Goal: Transaction & Acquisition: Subscribe to service/newsletter

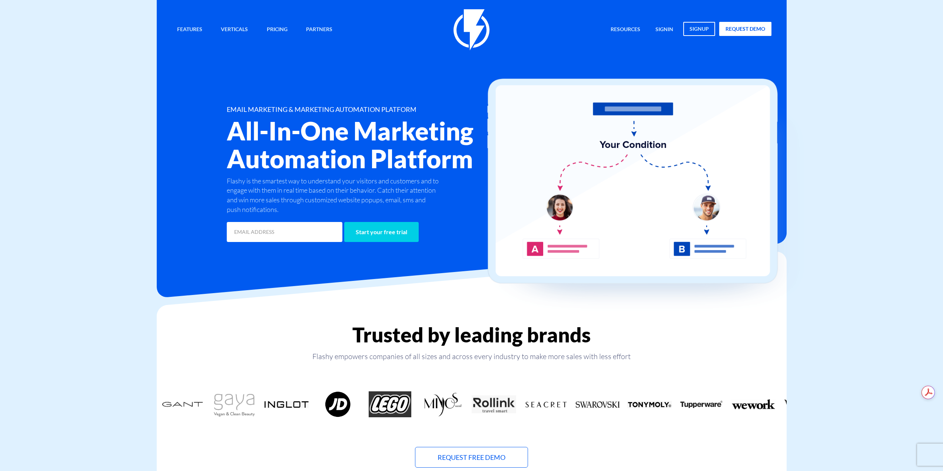
click at [246, 127] on h2 "All-In-One Marketing Automation Platform" at bounding box center [371, 145] width 289 height 56
click at [202, 102] on div "Features Marketing Automation Convert, Enagage And Retain Your Customers Email …" at bounding box center [471, 126] width 611 height 235
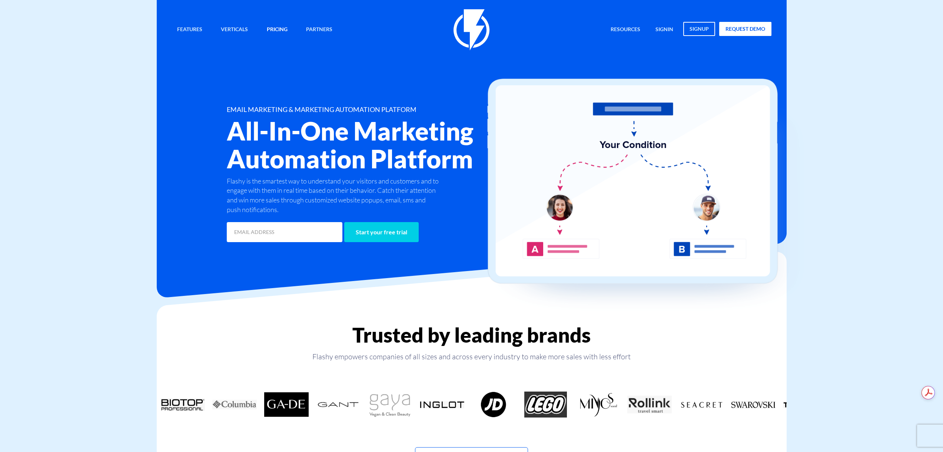
click at [281, 30] on link "Pricing" at bounding box center [277, 30] width 32 height 16
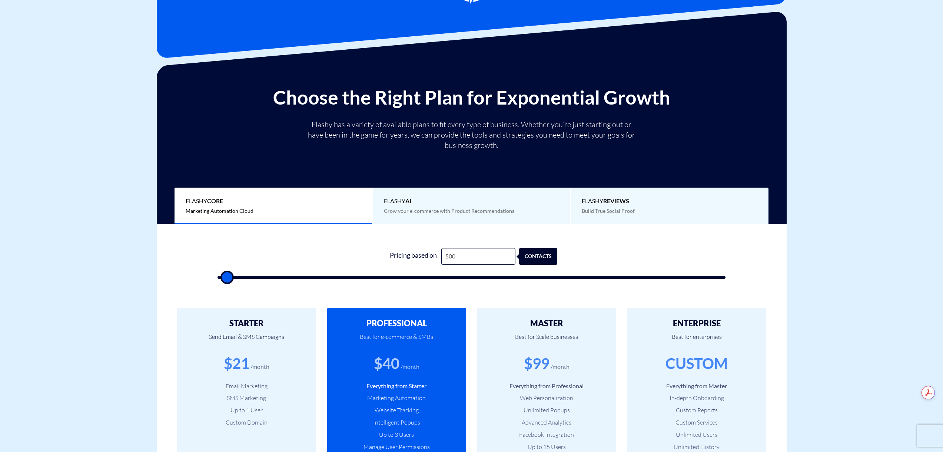
scroll to position [111, 0]
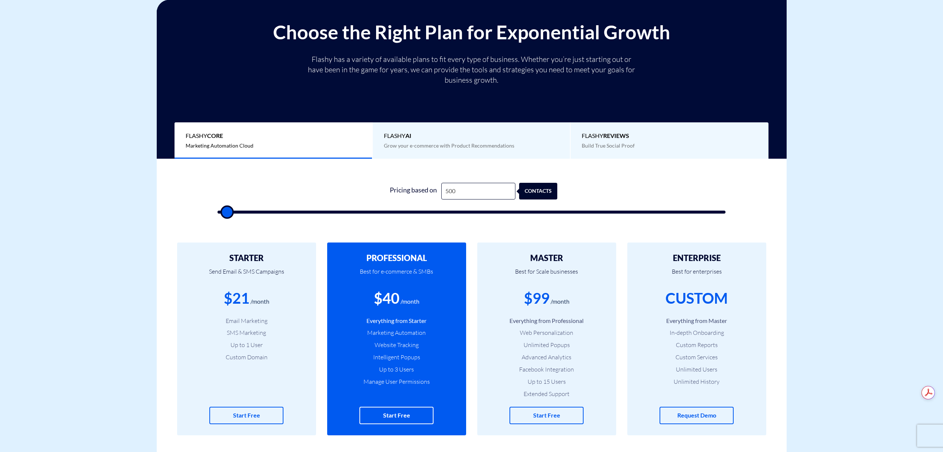
type input "1,000"
type input "1000"
type input "3,000"
type input "3000"
type input "4,000"
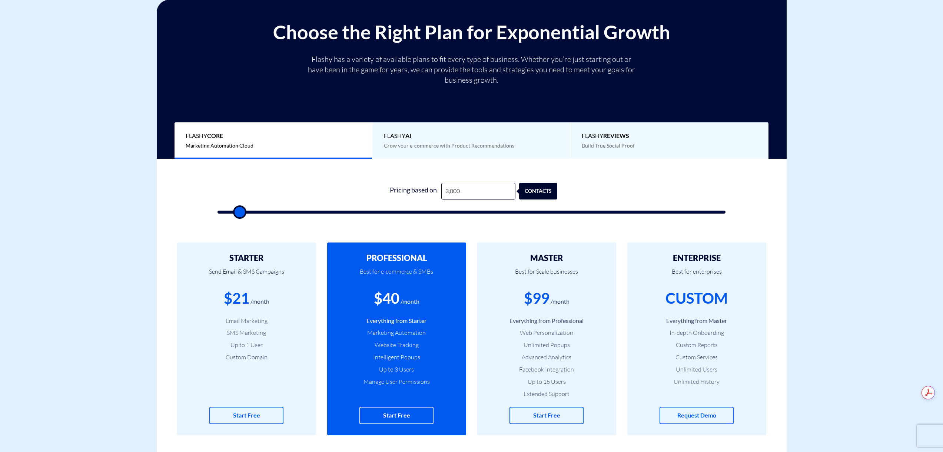
type input "4000"
type input "4,500"
type input "4500"
type input "5,000"
type input "5000"
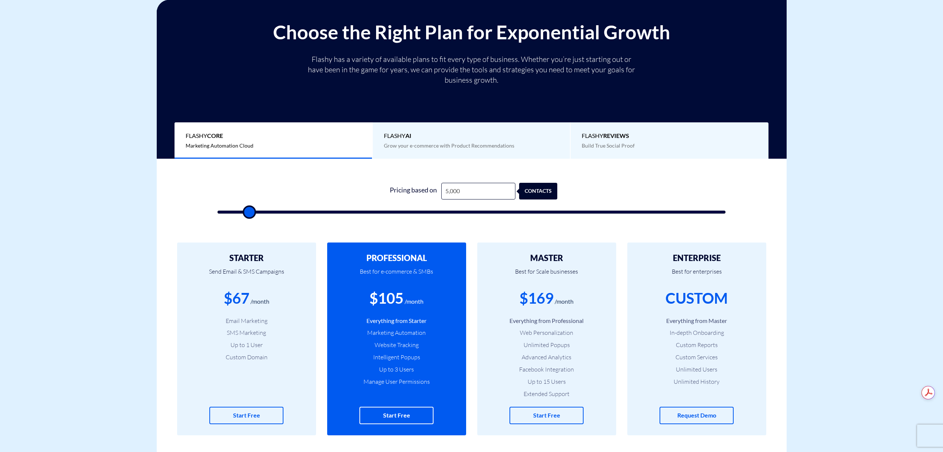
type input "6,000"
type input "6000"
type input "6,500"
type input "6500"
type input "7,500"
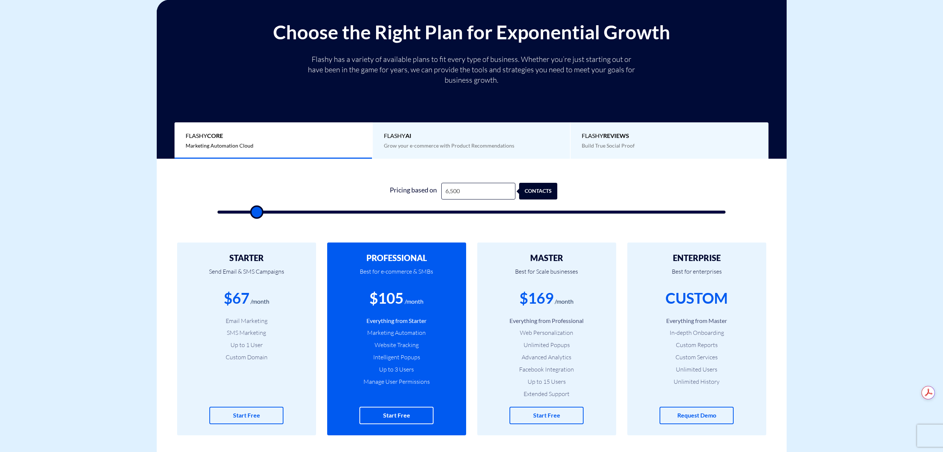
type input "7500"
type input "8,000"
type input "8000"
type input "9,000"
type input "9000"
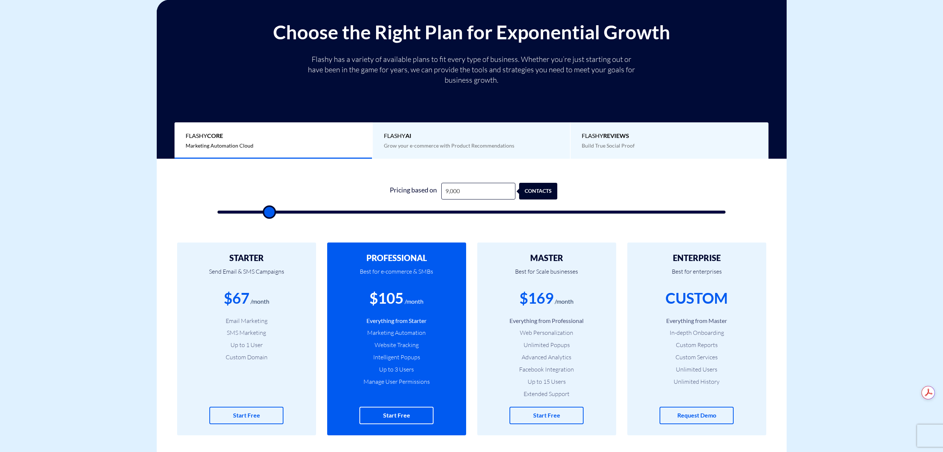
type input "9,500"
type input "9500"
type input "11,500"
type input "11500"
type input "12,000"
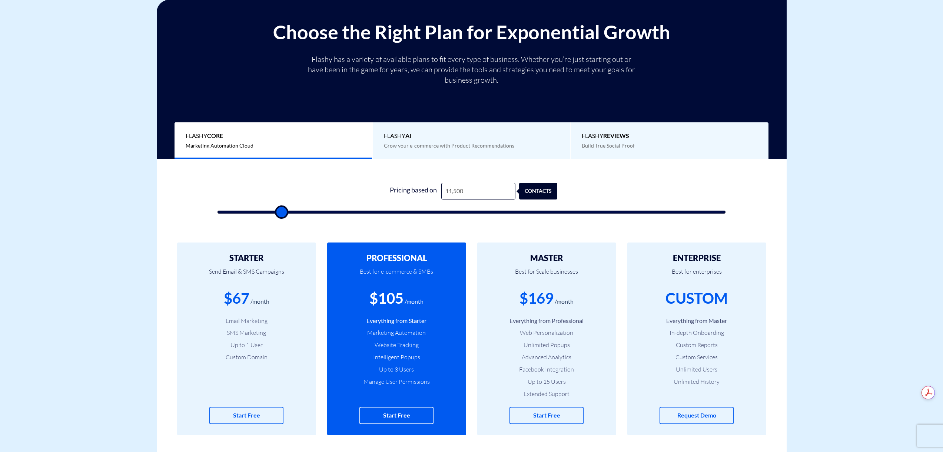
type input "12000"
type input "12,500"
type input "12500"
type input "13,000"
type input "13000"
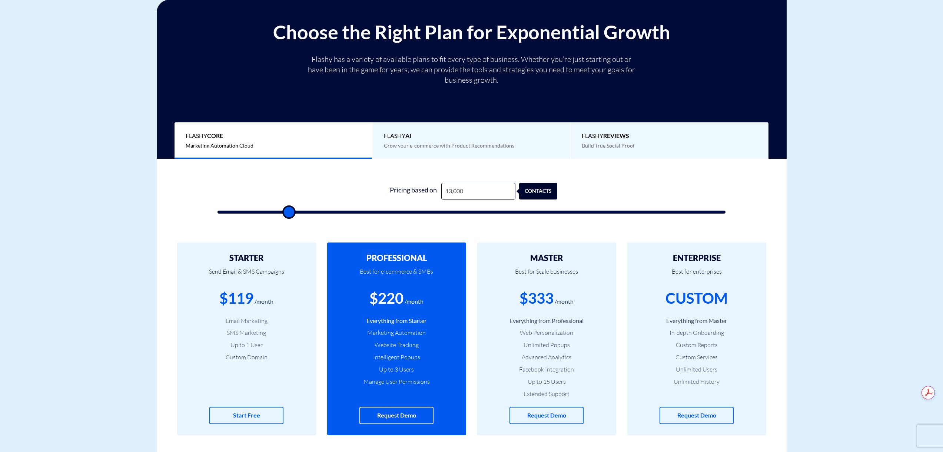
type input "13,500"
type input "13500"
type input "14,000"
type input "14000"
type input "14,500"
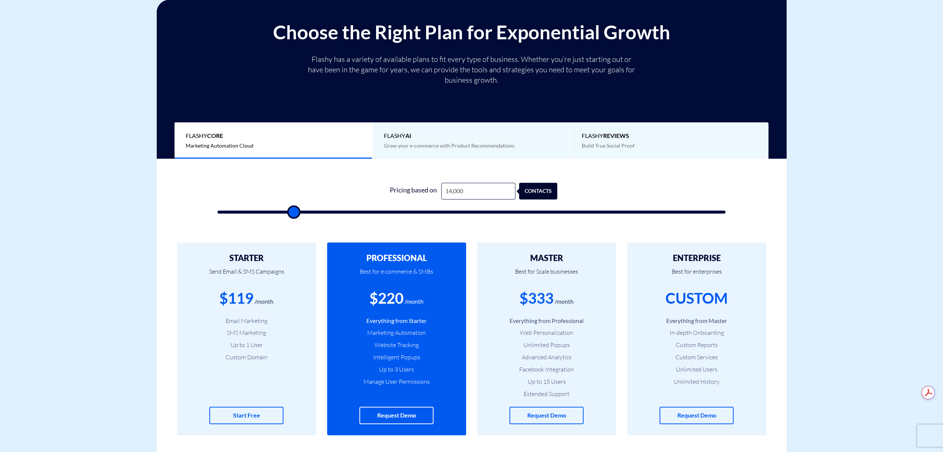
type input "14500"
type input "15,000"
type input "15000"
type input "15,500"
type input "15500"
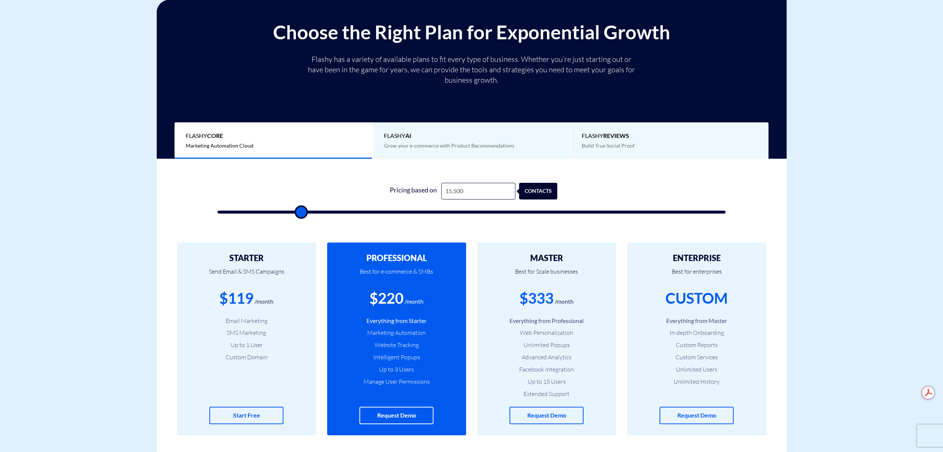
type input "16,000"
type input "16000"
type input "16,500"
type input "16500"
type input "17,000"
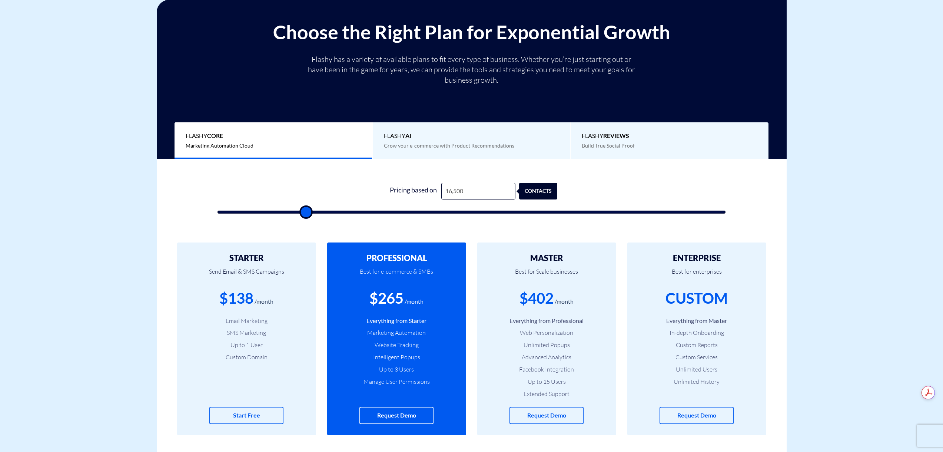
type input "17000"
type input "17,500"
type input "17500"
type input "18,000"
type input "18000"
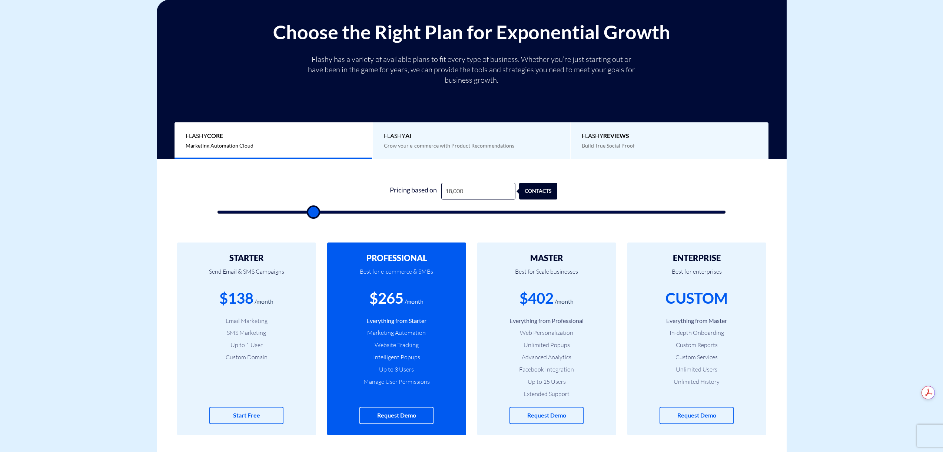
type input "18,500"
type input "18500"
type input "19,000"
type input "19000"
type input "19,500"
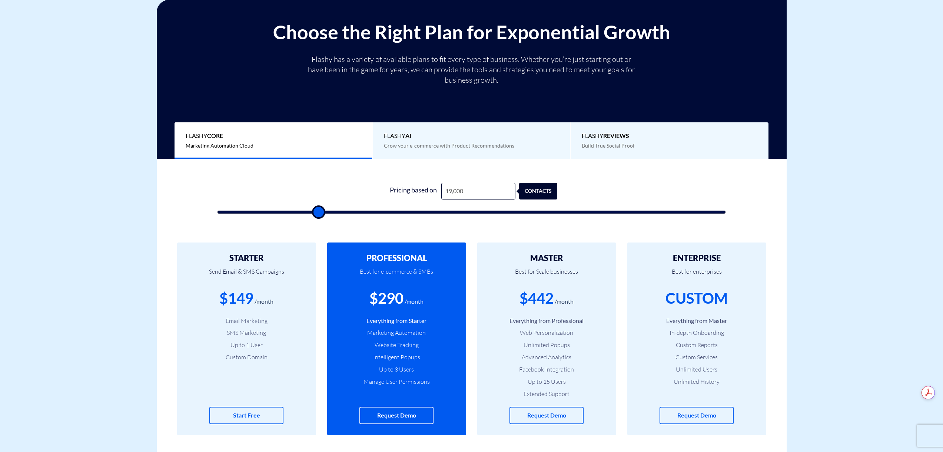
type input "19500"
type input "20,000"
type input "20000"
type input "20,500"
type input "20500"
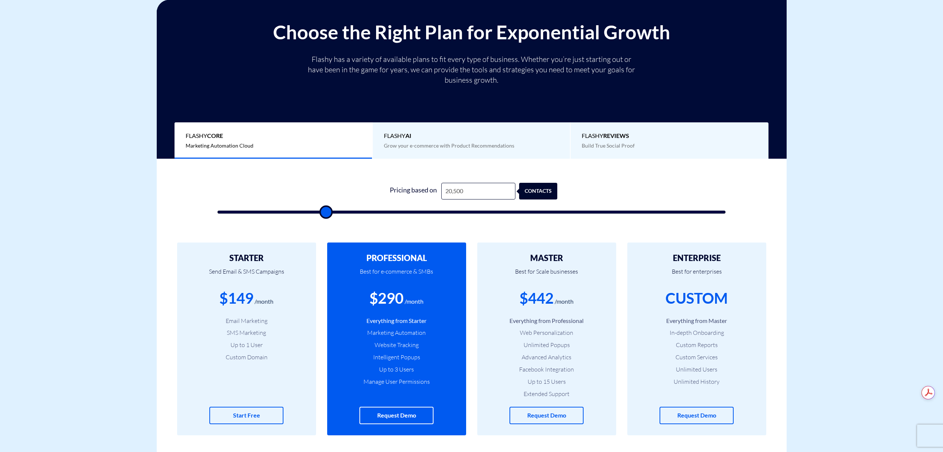
type input "21,000"
type input "21000"
type input "19,500"
type input "19500"
type input "18,500"
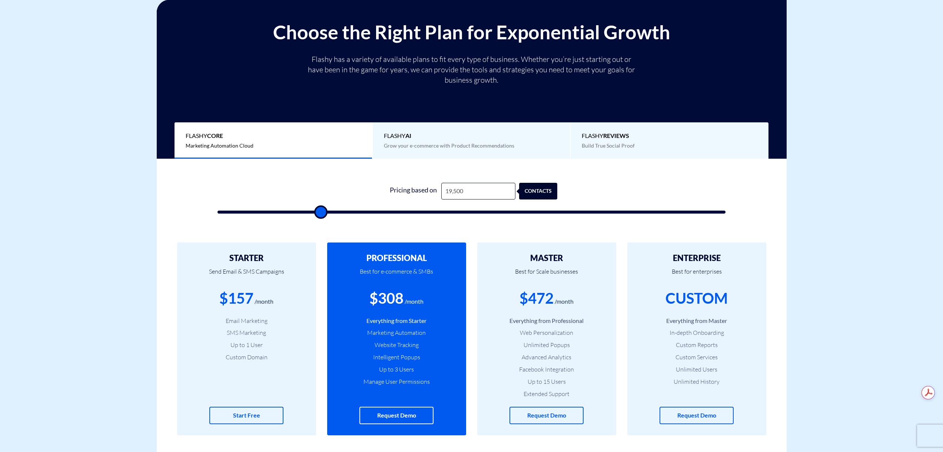
type input "18500"
type input "16,000"
type input "16000"
type input "10,000"
type input "10000"
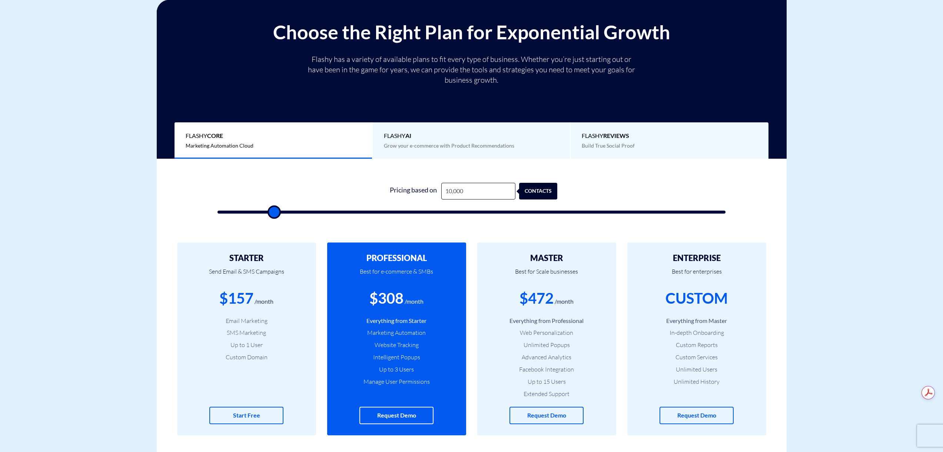
type input "7,000"
type input "7000"
type input "3,000"
type input "3000"
type input "500"
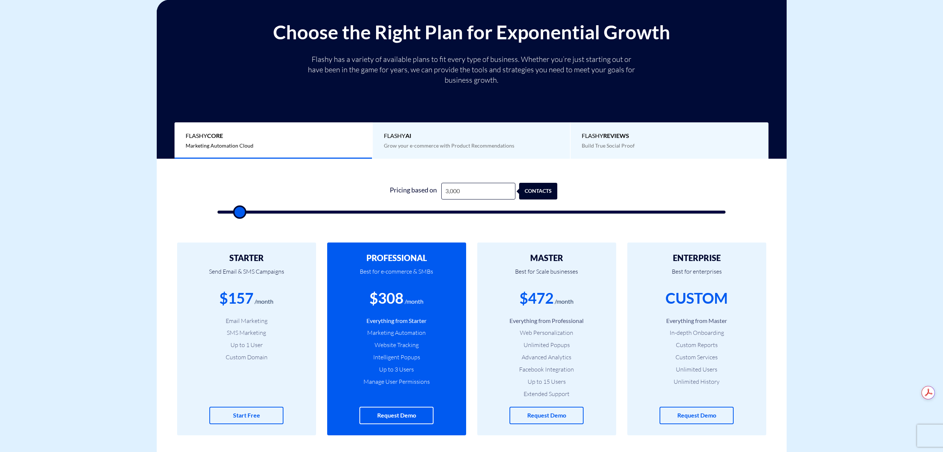
type input "500"
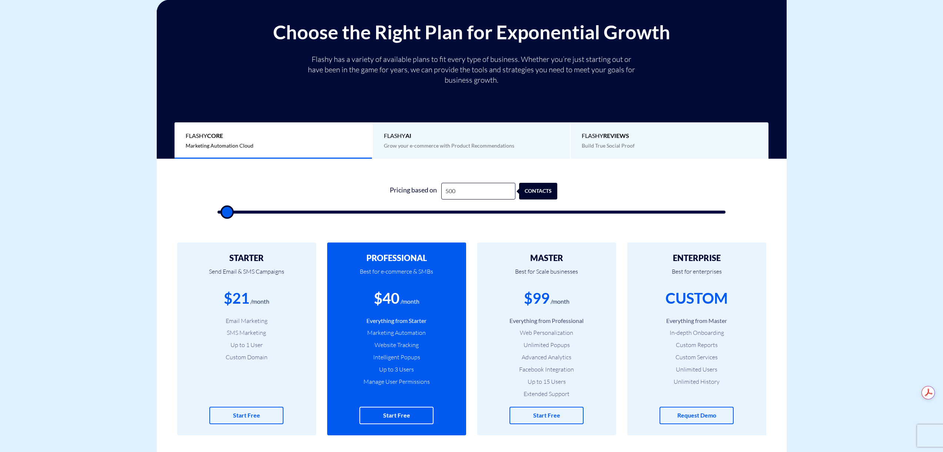
type input "500"
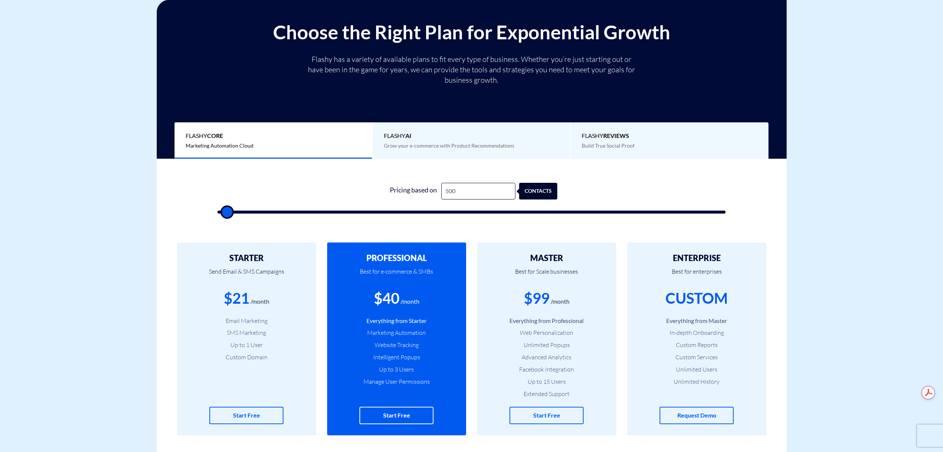
type input "500"
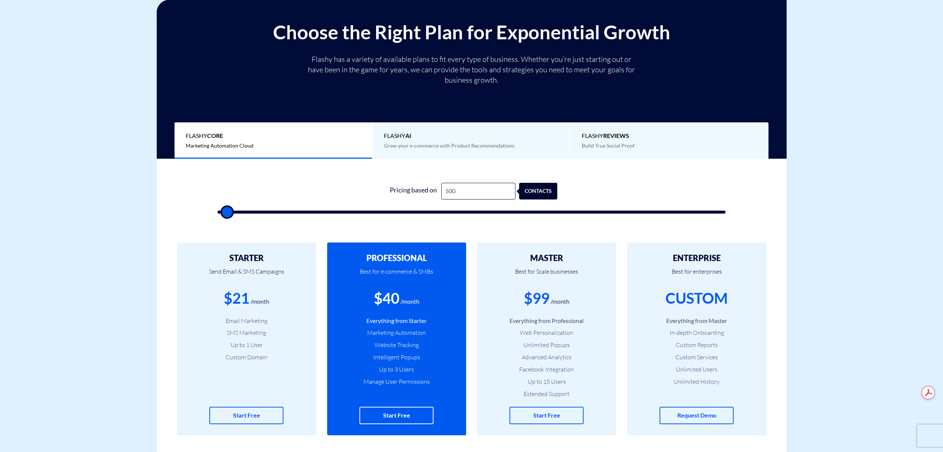
type input "500"
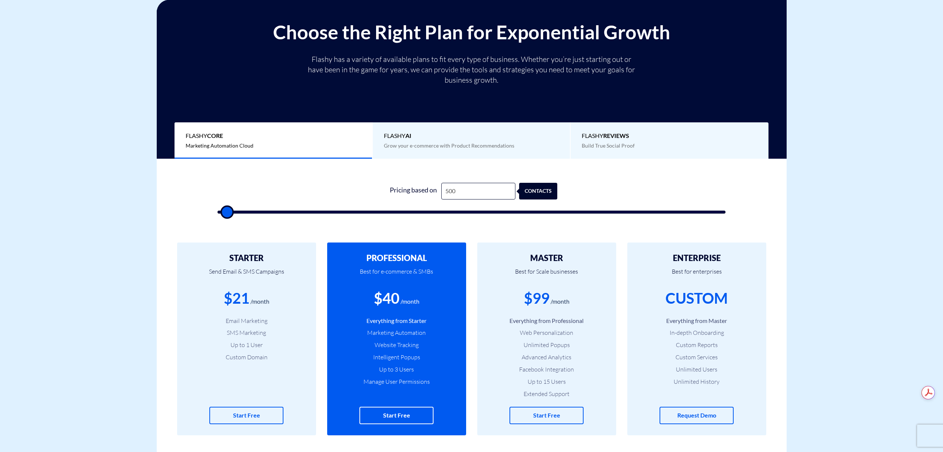
type input "500"
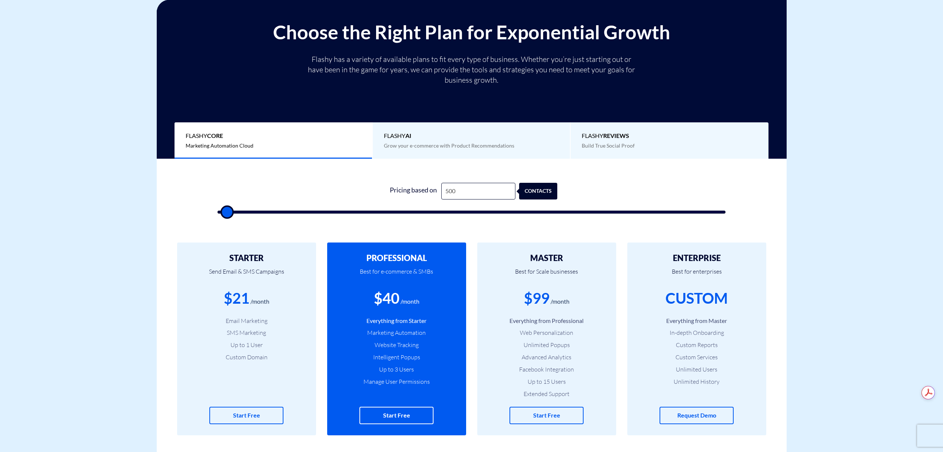
type input "500"
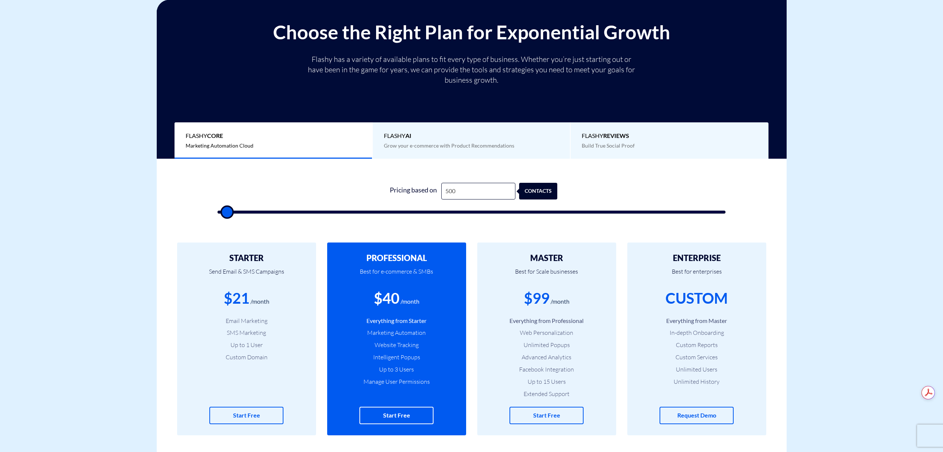
type input "500"
type input "2,000"
type input "2000"
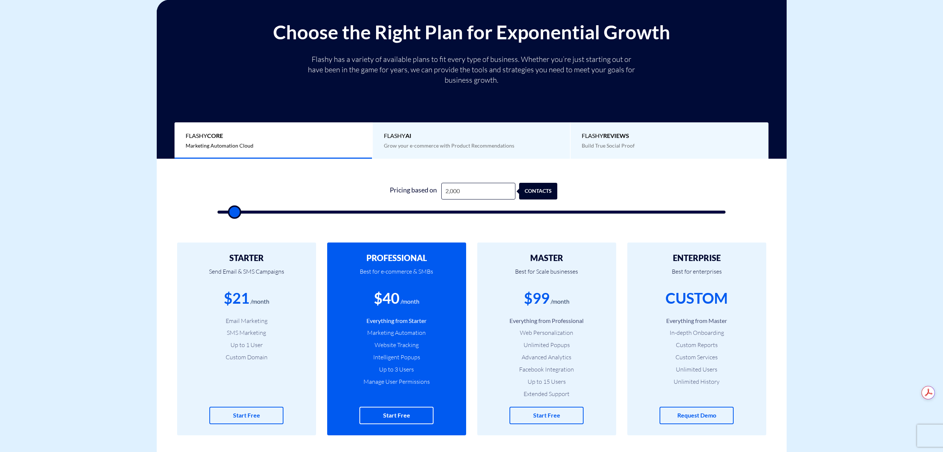
type input "4,000"
type input "4000"
type input "5,500"
type input "5500"
type input "7,000"
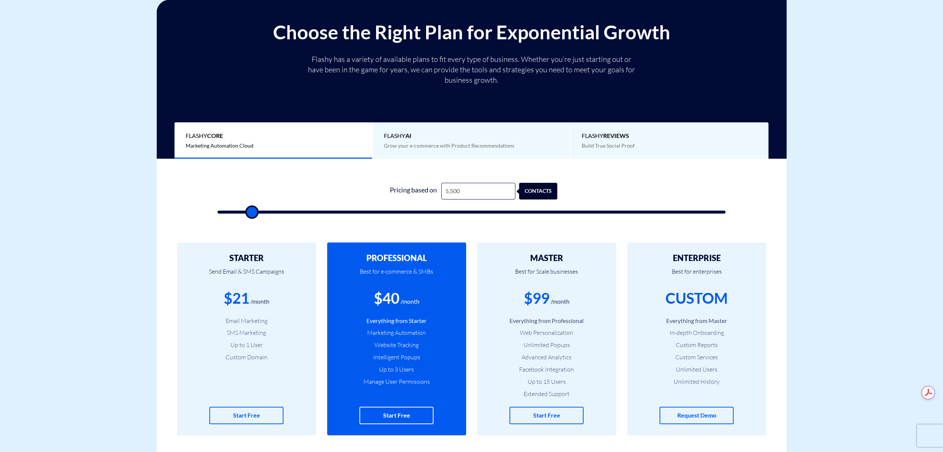
type input "7000"
type input "7,500"
type input "7500"
type input "8,500"
type input "8500"
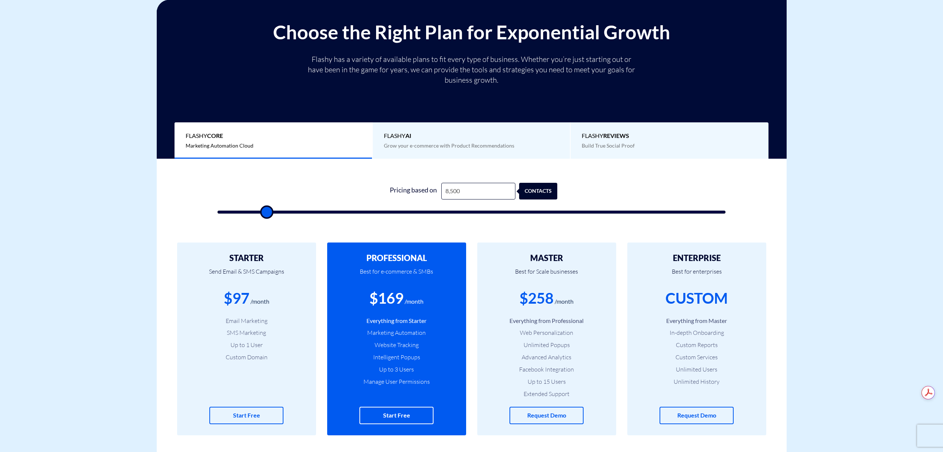
type input "9,000"
type input "9000"
type input "8,000"
type input "8000"
type input "7,500"
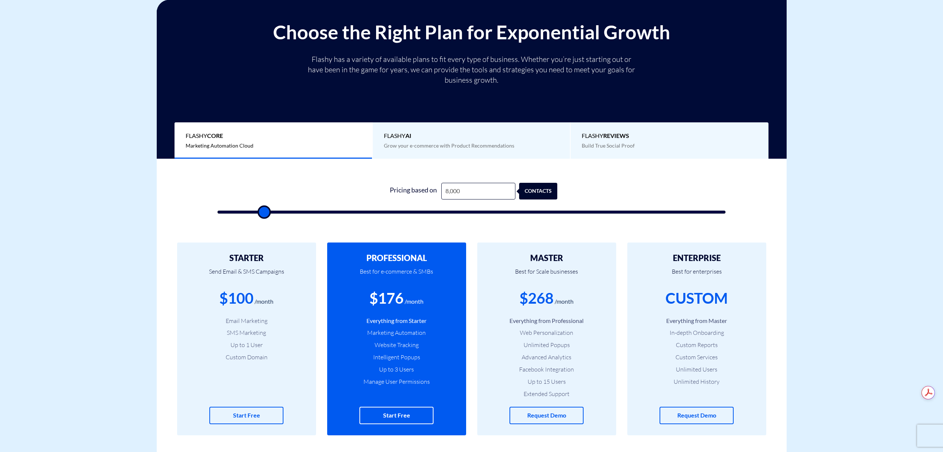
type input "7500"
type input "5,000"
type input "5000"
type input "4,500"
type input "4500"
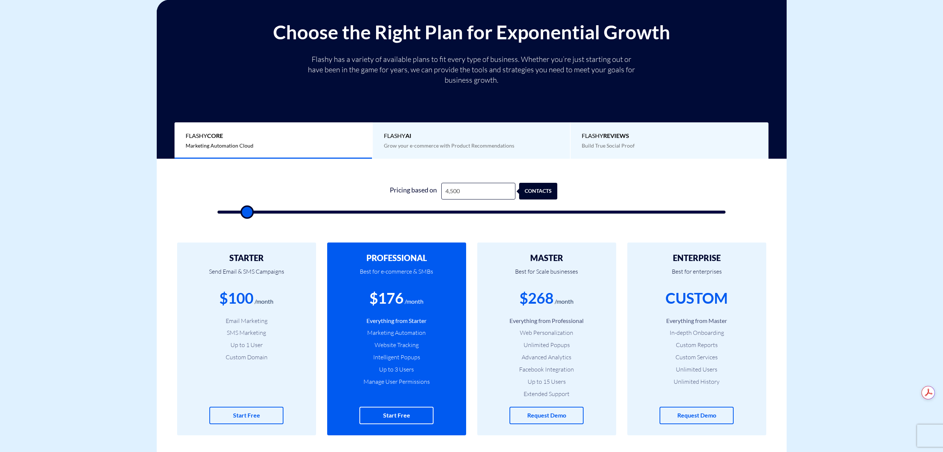
type input "4,000"
type input "4000"
type input "3,500"
type input "3500"
type input "3,000"
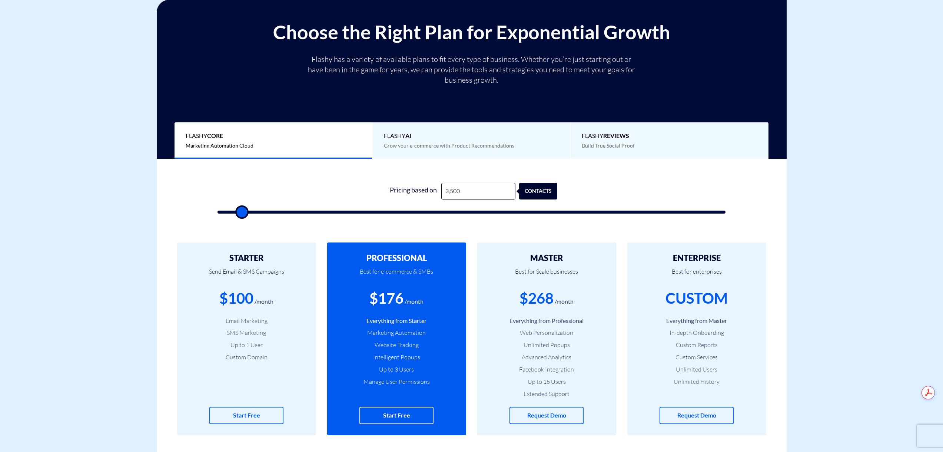
type input "3000"
type input "5,000"
type input "5000"
type input "6,000"
type input "6000"
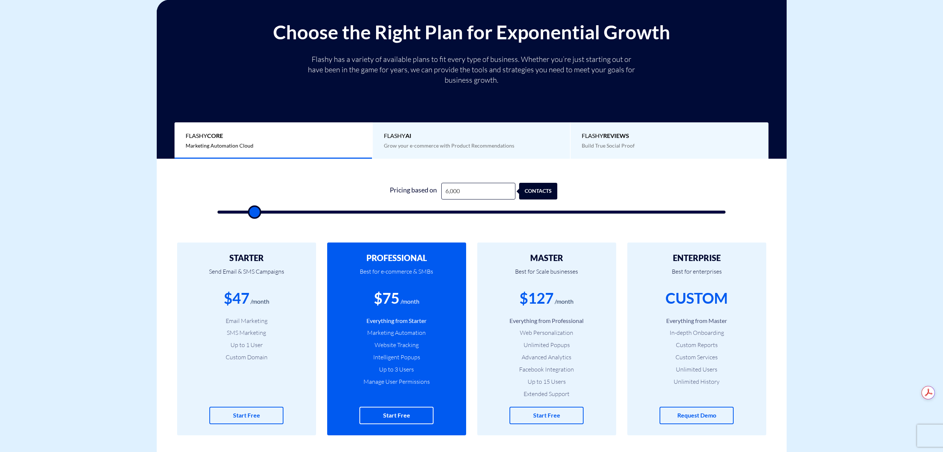
type input "7,000"
type input "7000"
type input "7,500"
type input "7500"
type input "8,500"
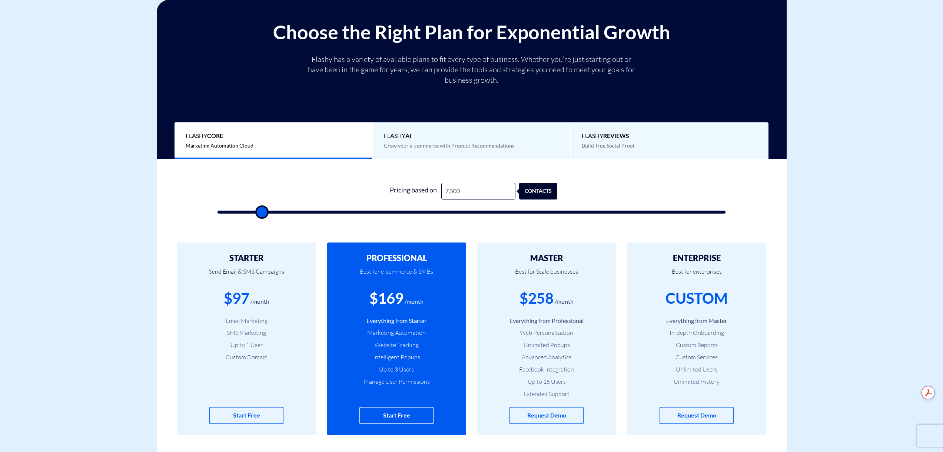
type input "8500"
type input "9,000"
type input "9000"
type input "9,500"
type input "9500"
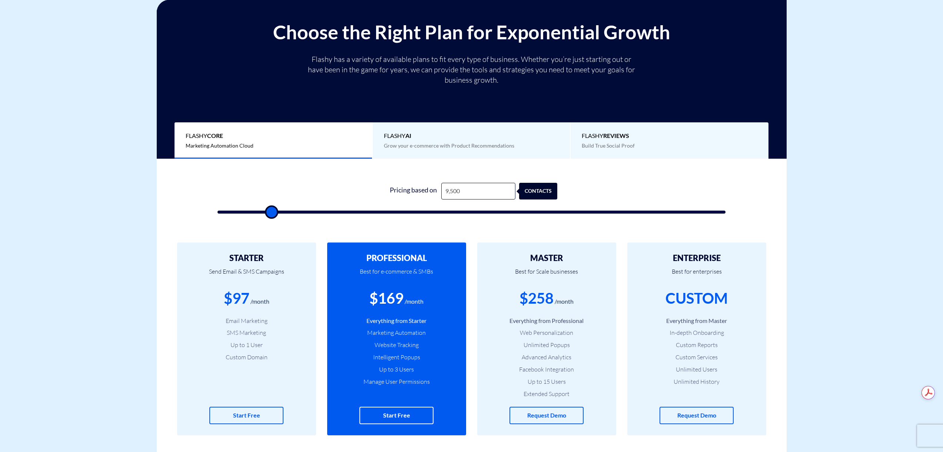
type input "10,000"
type input "10000"
type input "10,500"
type input "10500"
type input "11,000"
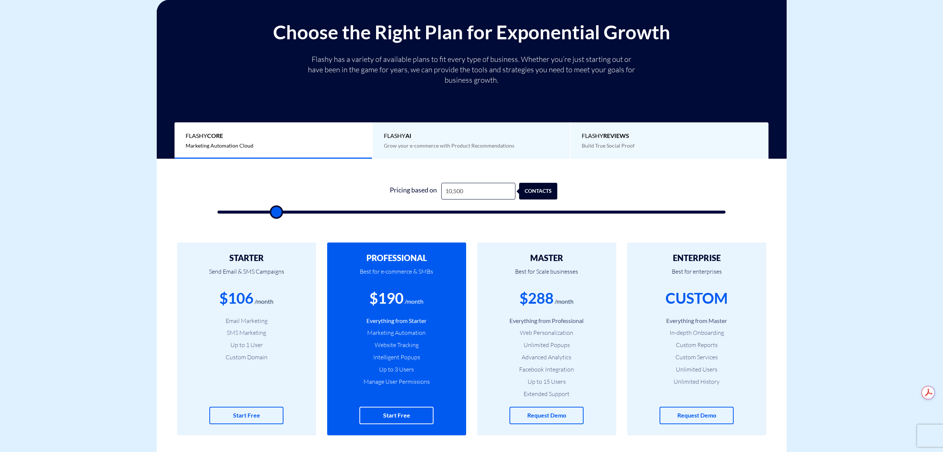
type input "11000"
type input "10,500"
type input "10500"
type input "10,000"
type input "10000"
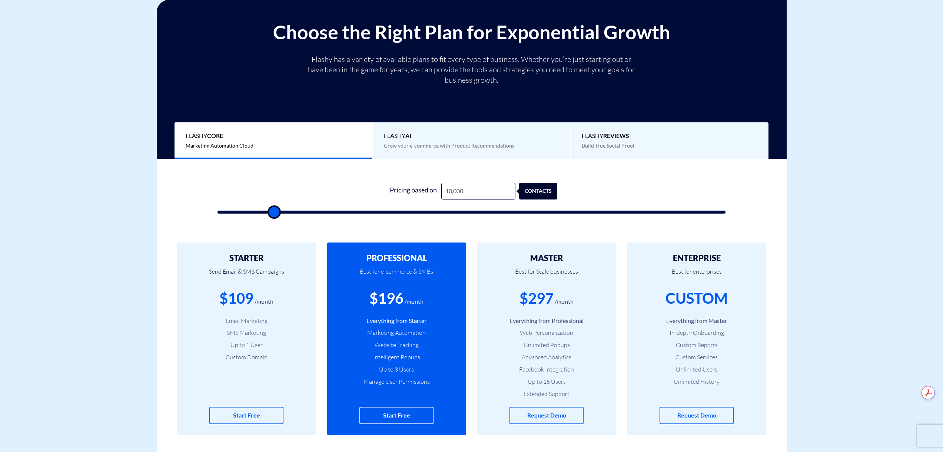
type input "9,500"
type input "9500"
type input "9,000"
type input "9000"
type input "8,500"
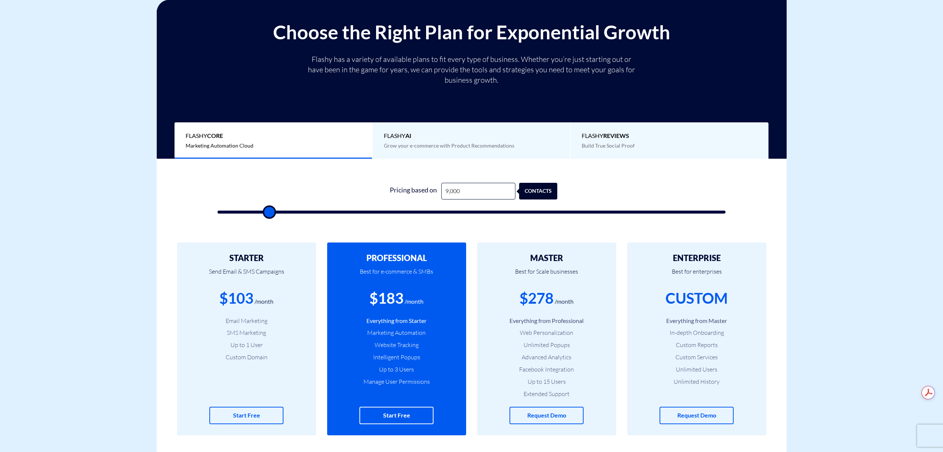
type input "8500"
type input "8,000"
type input "8000"
type input "7,500"
type input "7500"
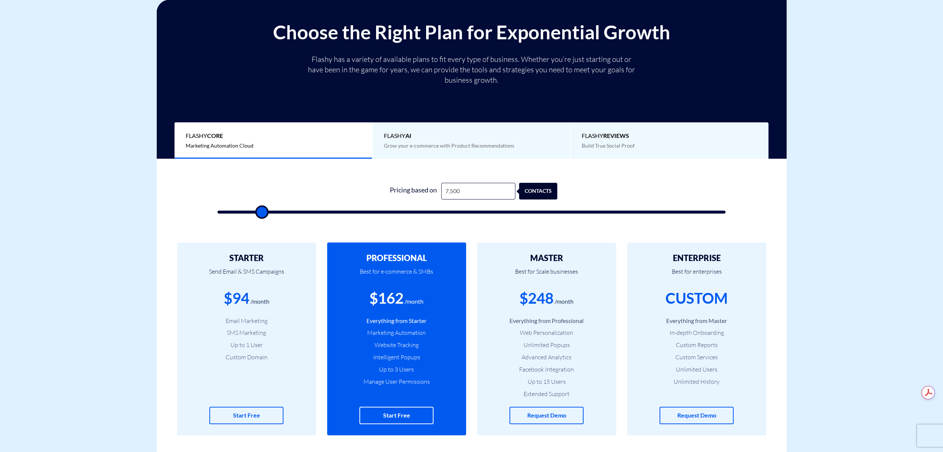
type input "7,000"
drag, startPoint x: 227, startPoint y: 209, endPoint x: 260, endPoint y: 210, distance: 33.0
type input "7000"
click at [260, 210] on input "range" at bounding box center [471, 211] width 508 height 3
type input "8,500"
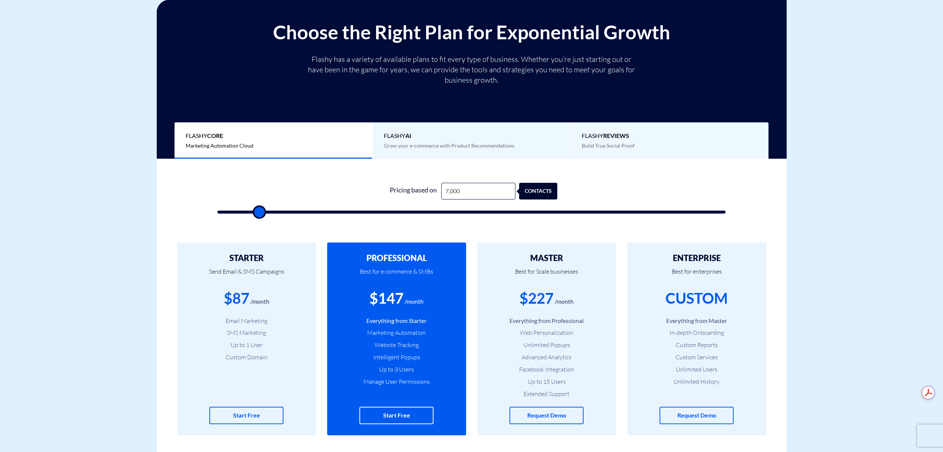
type input "8500"
type input "9,000"
type input "9000"
type input "9,500"
type input "9500"
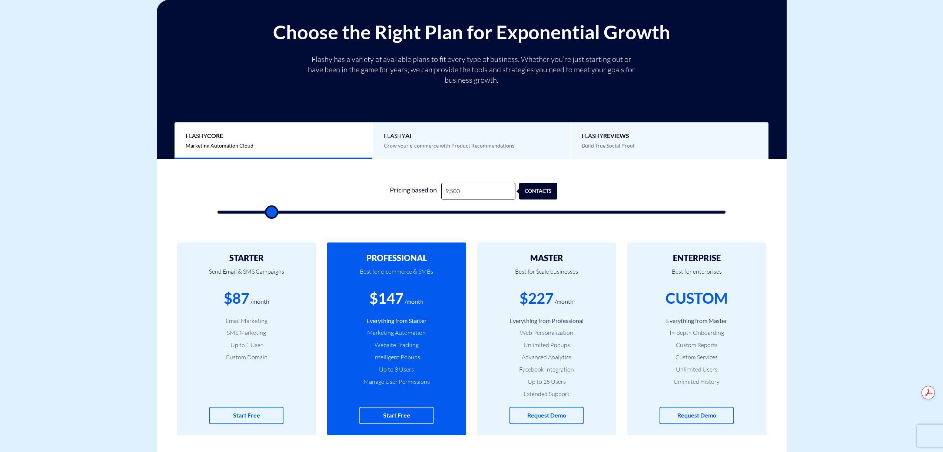
type input "10,000"
type input "10000"
type input "11,000"
type input "11000"
type input "11,500"
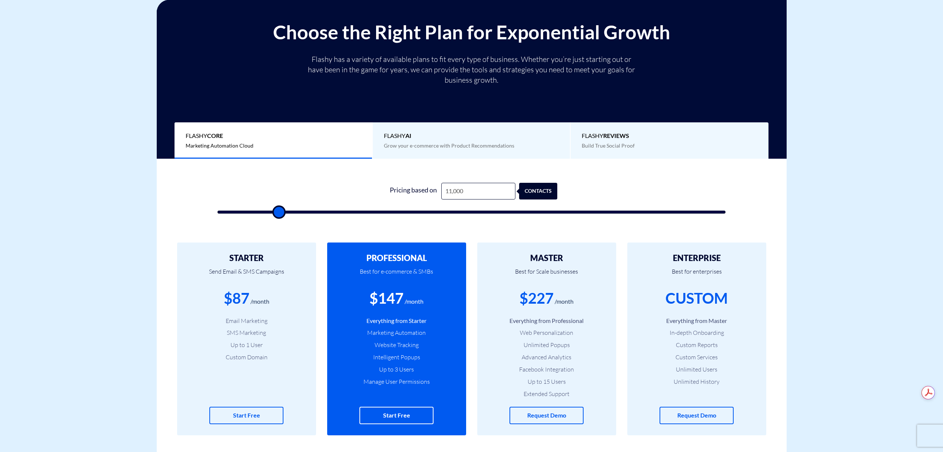
type input "11500"
type input "13,000"
type input "13000"
type input "14,000"
type input "14000"
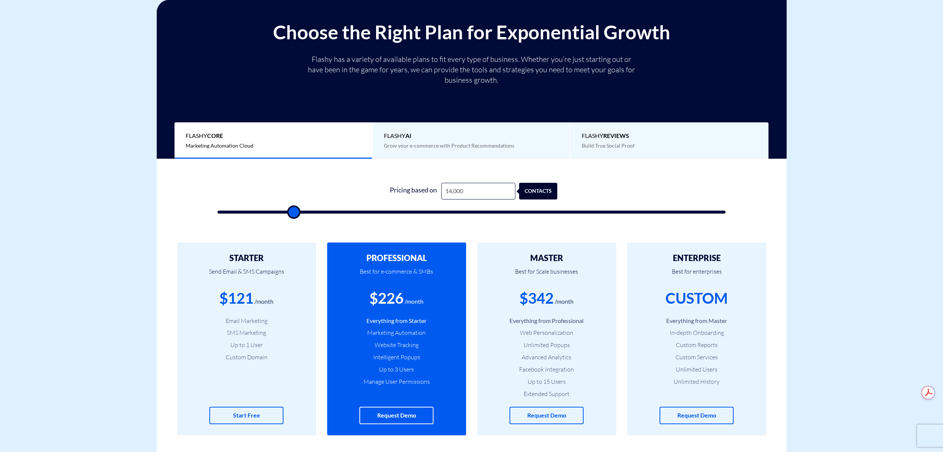
type input "14,500"
type input "14500"
type input "15,000"
type input "15000"
type input "15,500"
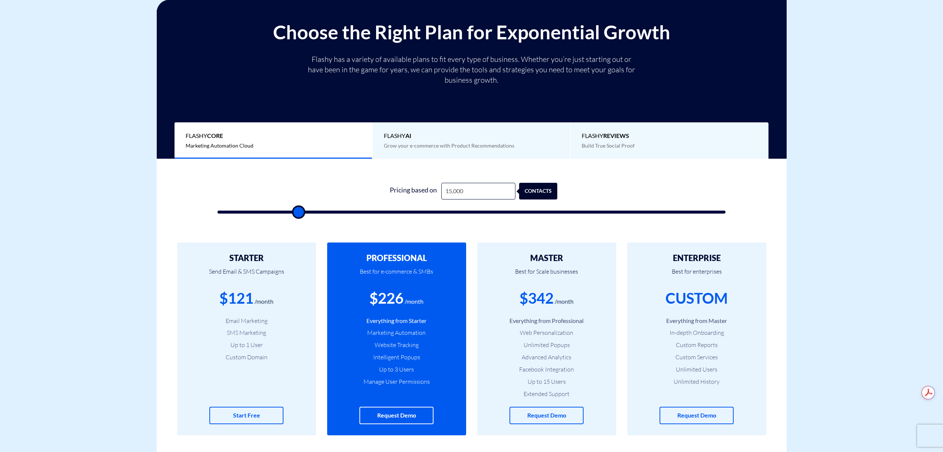
type input "15500"
type input "16,000"
type input "16000"
type input "16,500"
type input "16500"
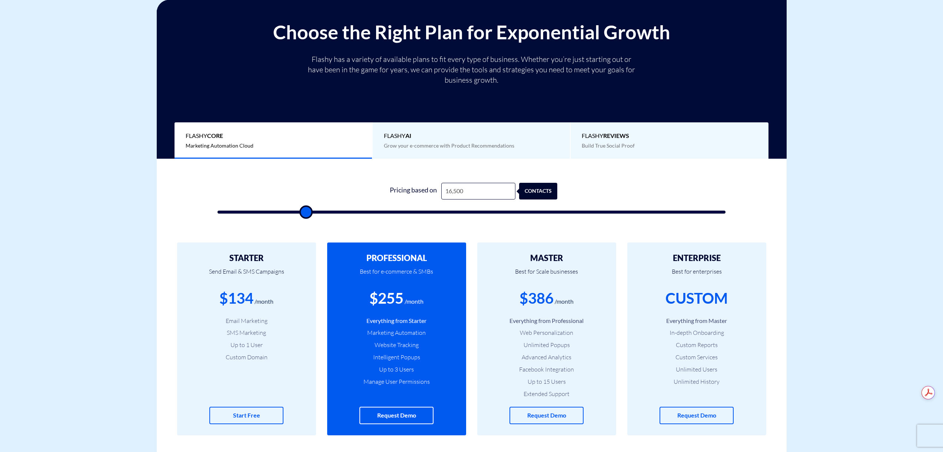
type input "17,500"
type input "17500"
drag, startPoint x: 265, startPoint y: 212, endPoint x: 388, endPoint y: 226, distance: 124.1
click at [388, 213] on input "range" at bounding box center [471, 211] width 508 height 3
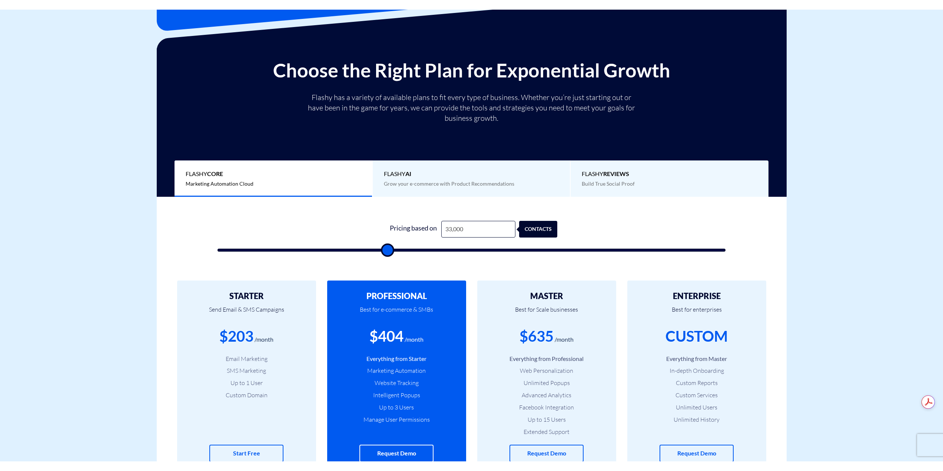
scroll to position [74, 0]
